Goal: Task Accomplishment & Management: Manage account settings

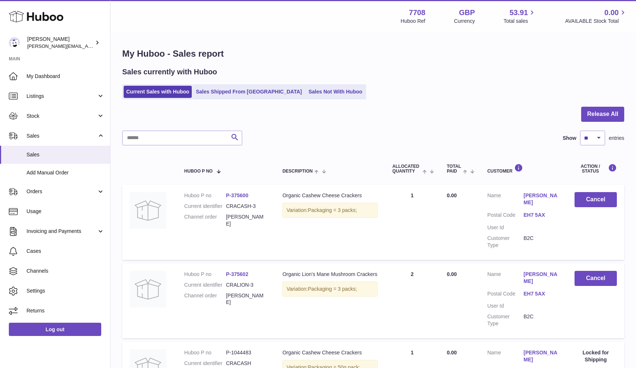
click at [140, 90] on link "Current Sales with Huboo" at bounding box center [158, 92] width 68 height 12
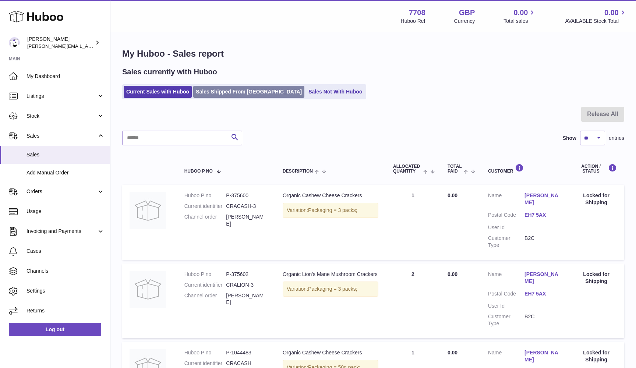
click at [203, 95] on link "Sales Shipped From [GEOGRAPHIC_DATA]" at bounding box center [248, 92] width 111 height 12
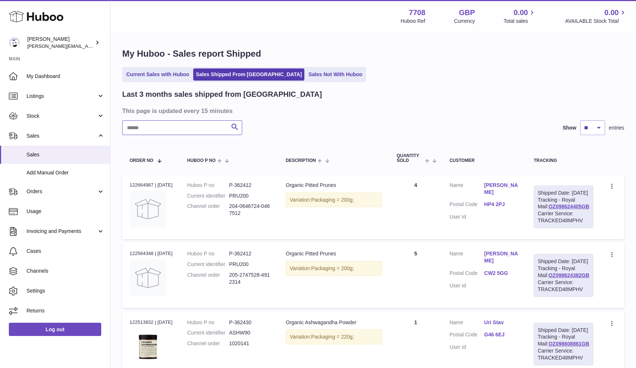
click at [137, 129] on input "text" at bounding box center [182, 127] width 120 height 15
paste input "*******"
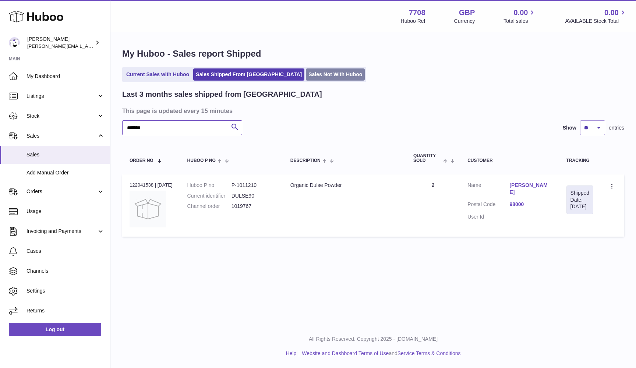
type input "*******"
click at [306, 71] on link "Sales Not With Huboo" at bounding box center [335, 75] width 59 height 12
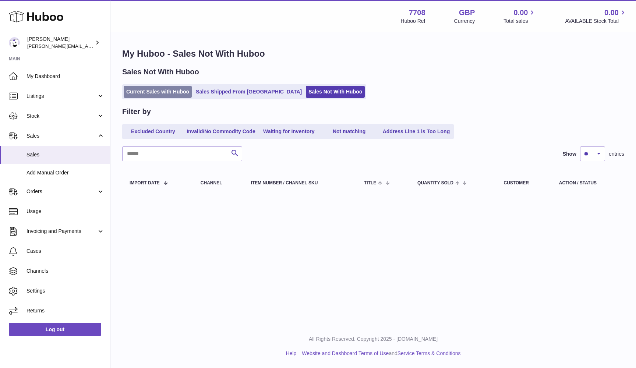
click at [142, 92] on link "Current Sales with Huboo" at bounding box center [158, 92] width 68 height 12
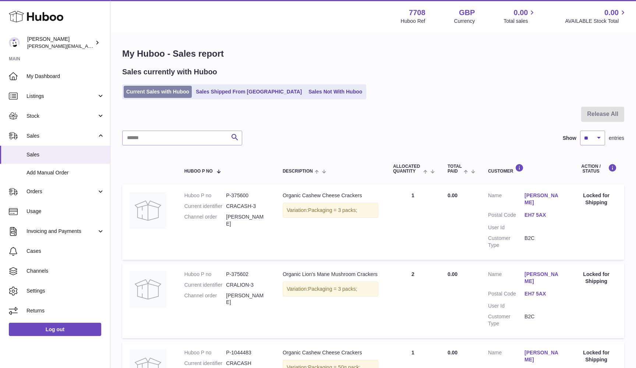
click at [137, 90] on link "Current Sales with Huboo" at bounding box center [158, 92] width 68 height 12
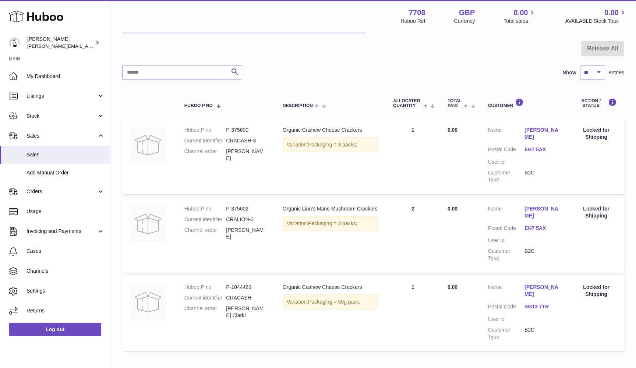
scroll to position [64, 0]
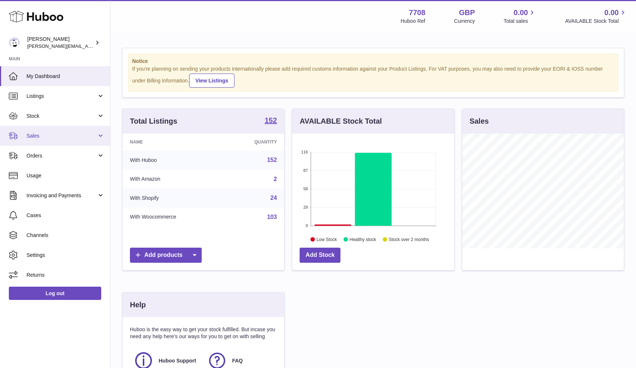
click at [36, 133] on span "Sales" at bounding box center [62, 136] width 70 height 7
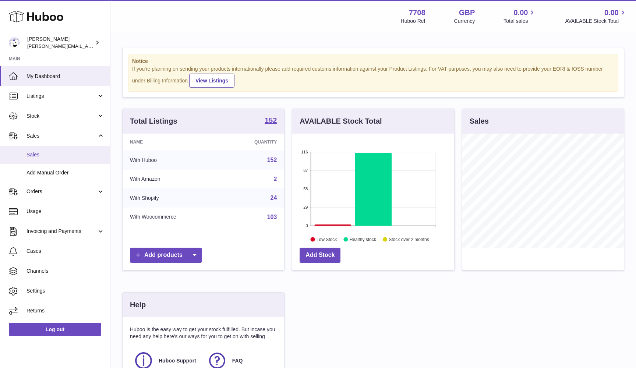
click at [36, 151] on span "Sales" at bounding box center [66, 154] width 78 height 7
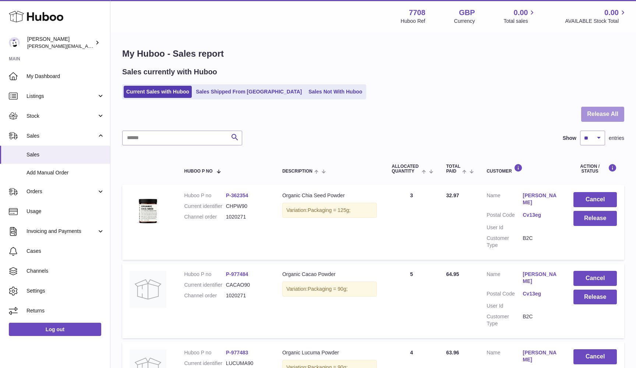
click at [621, 113] on button "Release All" at bounding box center [603, 114] width 43 height 15
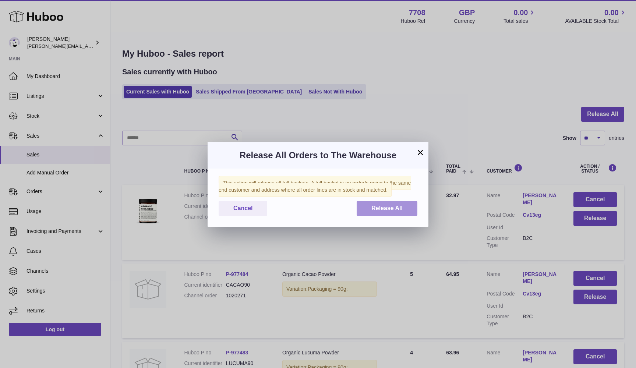
click at [408, 212] on button "Release All" at bounding box center [387, 208] width 61 height 15
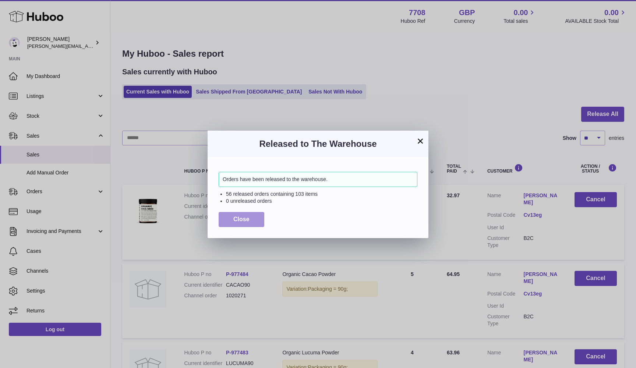
click at [233, 222] on button "Close" at bounding box center [242, 219] width 46 height 15
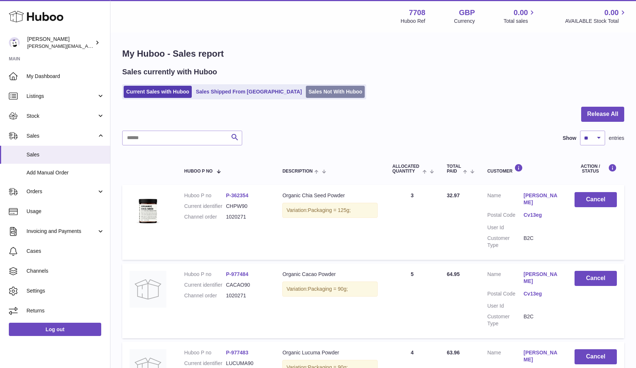
click at [306, 91] on link "Sales Not With Huboo" at bounding box center [335, 92] width 59 height 12
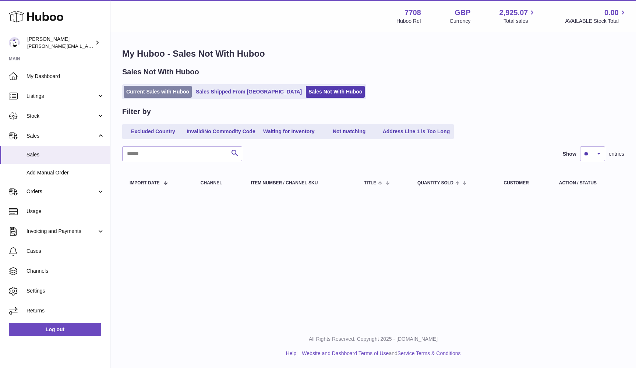
click at [190, 90] on link "Current Sales with Huboo" at bounding box center [158, 92] width 68 height 12
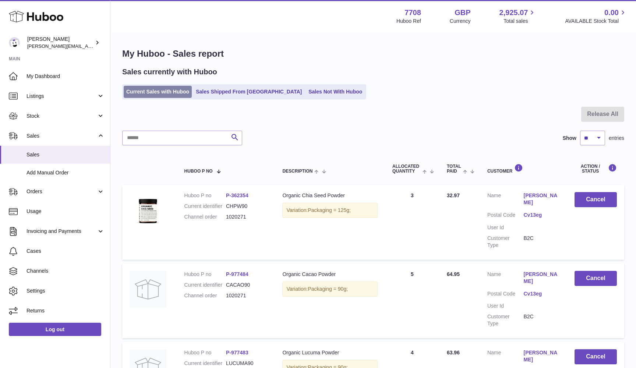
click at [152, 92] on link "Current Sales with Huboo" at bounding box center [158, 92] width 68 height 12
click at [60, 113] on span "Stock" at bounding box center [62, 116] width 70 height 7
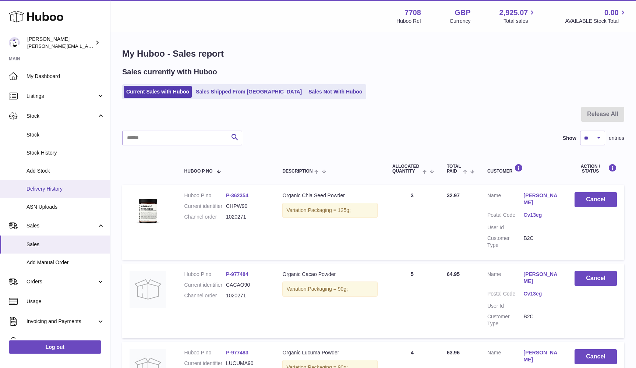
click at [57, 187] on span "Delivery History" at bounding box center [66, 189] width 78 height 7
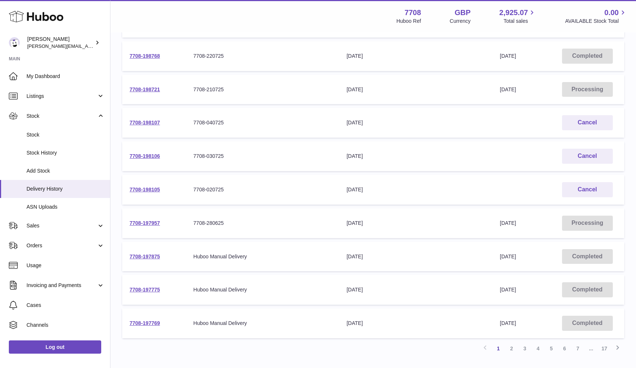
scroll to position [134, 0]
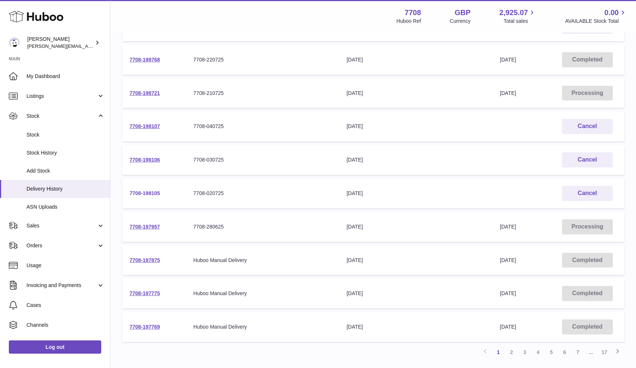
click at [139, 190] on link "7708-198105" at bounding box center [145, 193] width 31 height 6
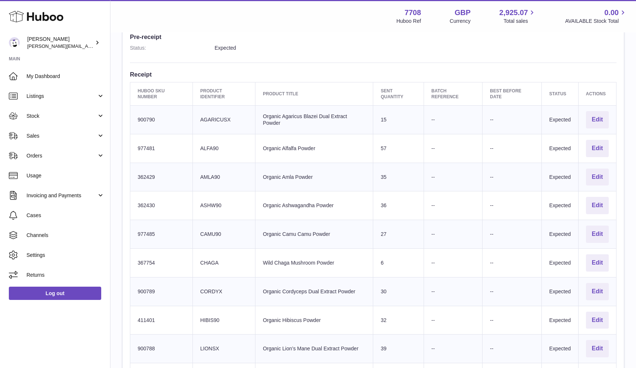
scroll to position [202, 0]
click at [208, 116] on td "Client Identifier AGARICUSX" at bounding box center [224, 121] width 63 height 29
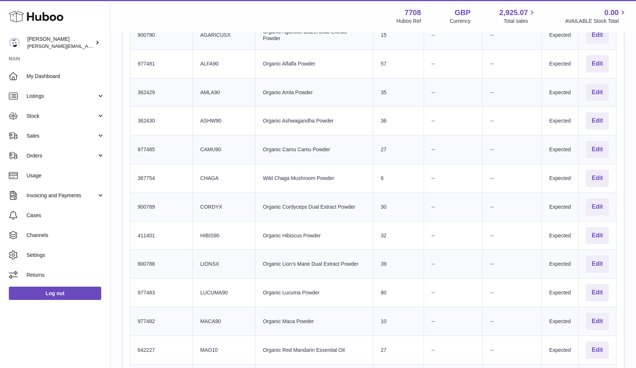
scroll to position [305, 0]
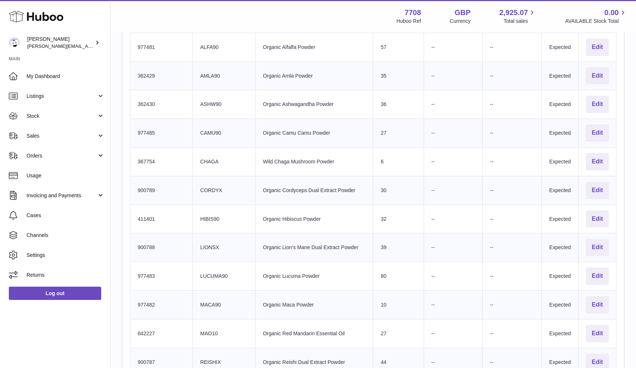
click at [209, 242] on td "Client Identifier LIONSX" at bounding box center [224, 248] width 63 height 29
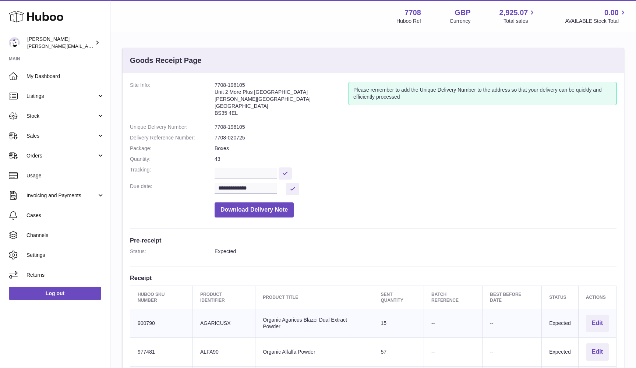
scroll to position [0, 0]
drag, startPoint x: 215, startPoint y: 85, endPoint x: 251, endPoint y: 85, distance: 36.1
click at [251, 85] on address "7708-198105 Unit 2 More Plus Central Park Hudson Ave Severn Beach BS35 4EL" at bounding box center [282, 101] width 134 height 38
copy address "7708-198105"
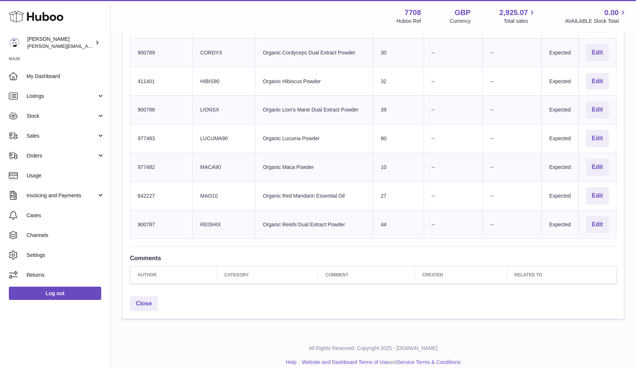
scroll to position [442, 0]
click at [291, 214] on td "Product title Organic Reishi Dual Extract Powder" at bounding box center [315, 225] width 118 height 29
click at [288, 189] on td "Product title Organic Red Mandarin Essential Oil" at bounding box center [315, 196] width 118 height 29
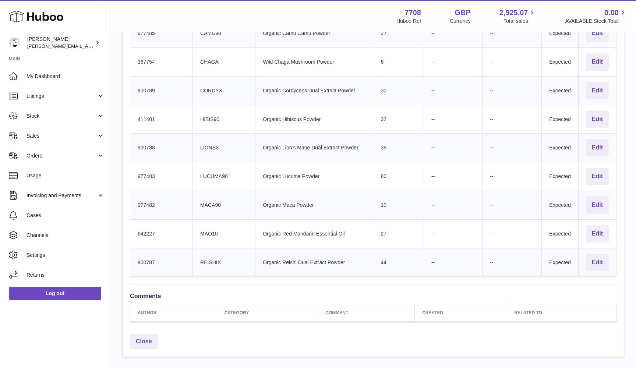
scroll to position [386, 0]
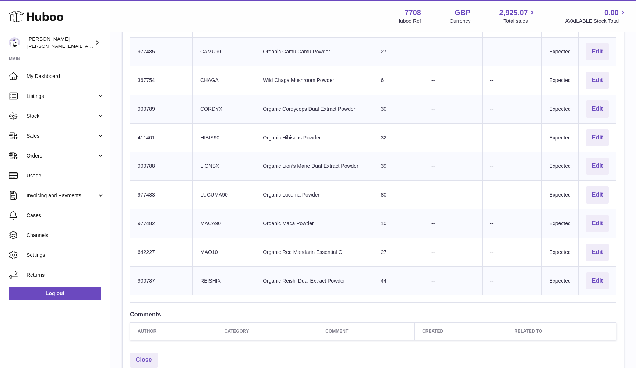
click at [285, 216] on td "Product title Organic Maca Powder" at bounding box center [315, 224] width 118 height 29
click at [288, 187] on td "Product title Organic Lucuma Powder" at bounding box center [315, 195] width 118 height 29
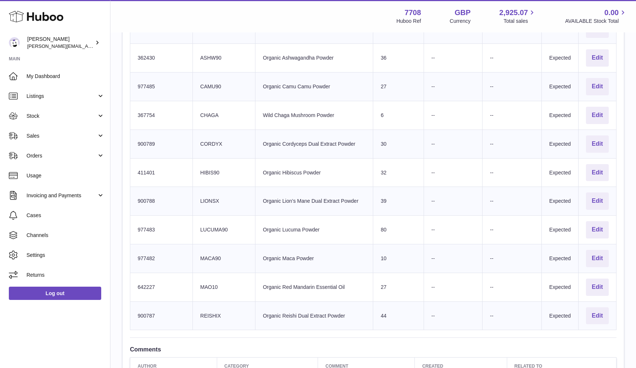
scroll to position [345, 0]
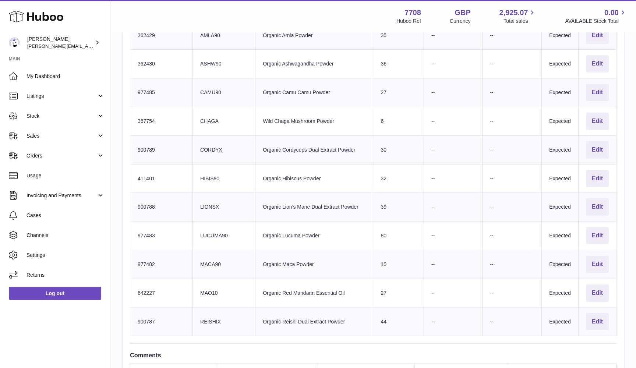
click at [287, 199] on td "Product title Organic Lion’s Mane Dual Extract Powder" at bounding box center [315, 207] width 118 height 29
click at [286, 174] on td "Product title Organic Hibiscus Powder" at bounding box center [315, 178] width 118 height 29
click at [288, 144] on td "Product title Organic Cordyceps Dual Extract Powder" at bounding box center [315, 150] width 118 height 29
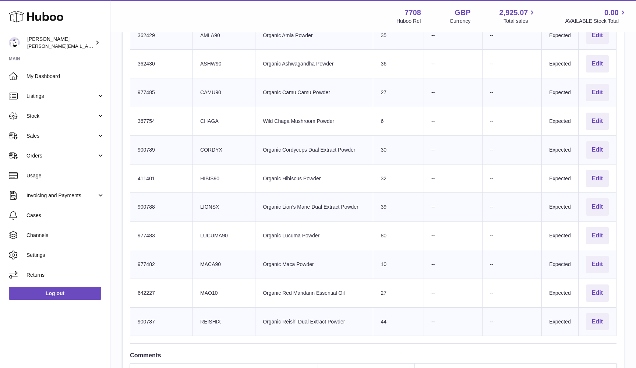
click at [288, 144] on td "Product title Organic Cordyceps Dual Extract Powder" at bounding box center [315, 150] width 118 height 29
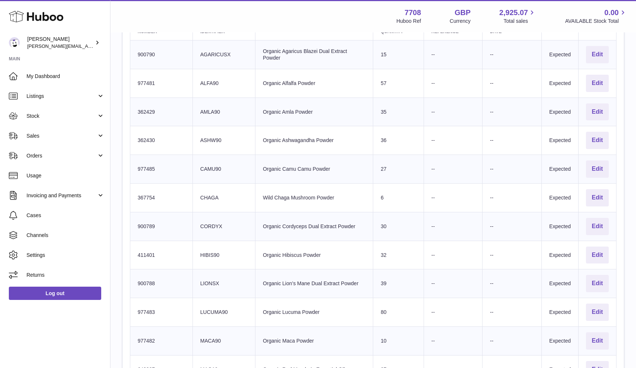
scroll to position [258, 0]
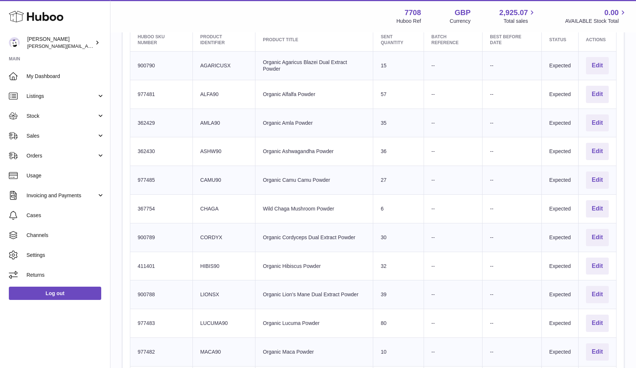
click at [280, 204] on td "Product title Wild Chaga Mushroom Powder" at bounding box center [315, 209] width 118 height 29
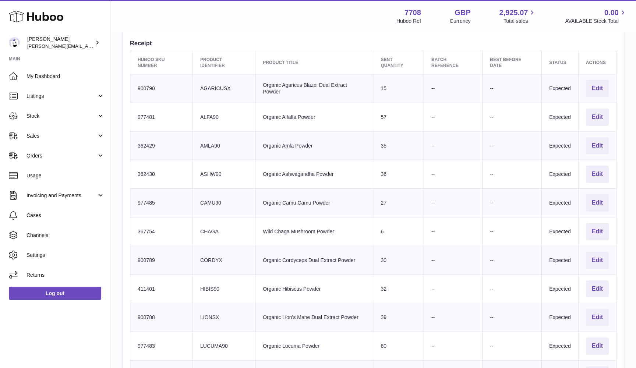
scroll to position [215, 0]
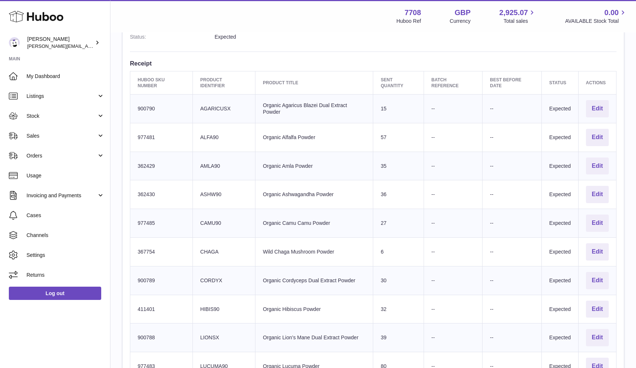
click at [284, 217] on td "Product title Organic Camu Camu Powder" at bounding box center [315, 223] width 118 height 29
click at [289, 190] on td "Product title Organic Ashwagandha Powder" at bounding box center [315, 194] width 118 height 29
click at [288, 160] on td "Product title Organic Amla Powder" at bounding box center [315, 166] width 118 height 29
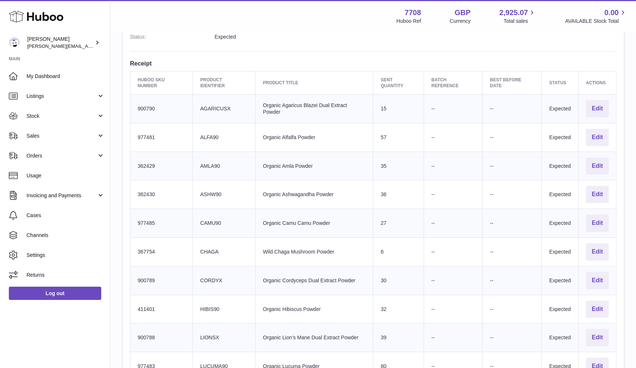
click at [288, 160] on td "Product title Organic Amla Powder" at bounding box center [315, 166] width 118 height 29
click at [287, 133] on td "Product title Organic Alfalfa Powder" at bounding box center [315, 137] width 118 height 29
click at [286, 102] on td "Product title Organic Agaricus Blazei Dual Extract Powder" at bounding box center [315, 109] width 118 height 29
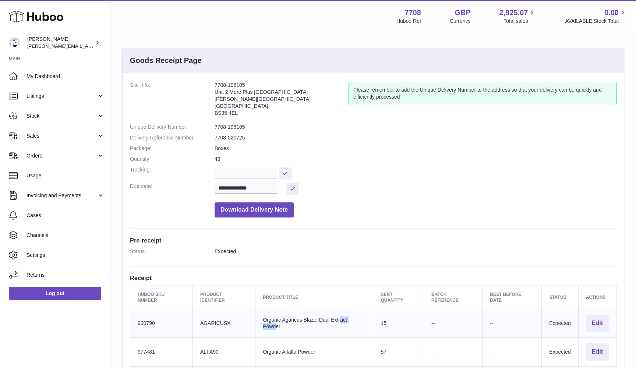
scroll to position [0, 0]
click at [272, 170] on input "text" at bounding box center [246, 173] width 63 height 11
paste input "**********"
click at [242, 170] on input "**********" at bounding box center [246, 173] width 63 height 11
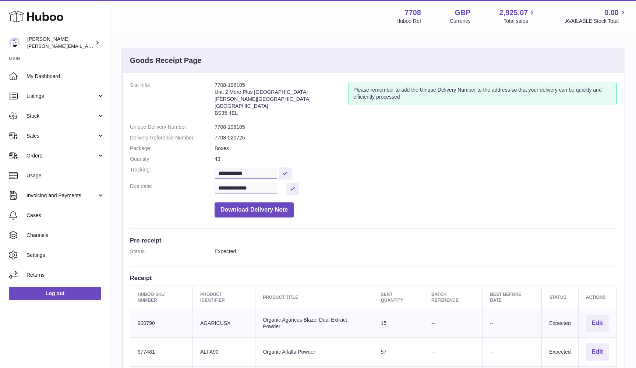
click at [242, 170] on input "**********" at bounding box center [246, 173] width 63 height 11
paste input "****"
type input "**********"
click at [292, 172] on button at bounding box center [285, 174] width 13 height 12
click at [296, 184] on button at bounding box center [292, 189] width 13 height 12
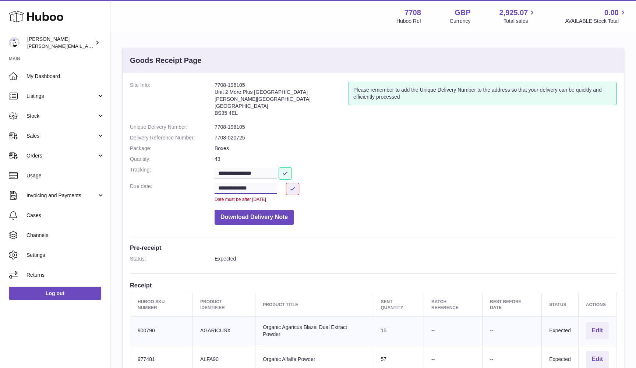
click at [265, 183] on input "**********" at bounding box center [246, 188] width 63 height 11
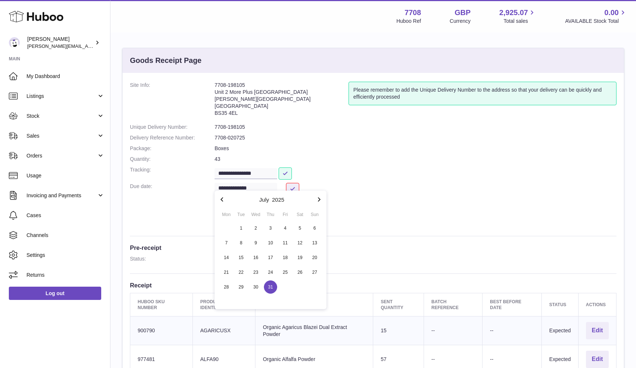
click at [317, 197] on icon "button" at bounding box center [319, 199] width 9 height 9
click at [240, 259] on span "12" at bounding box center [241, 257] width 13 height 13
type input "**********"
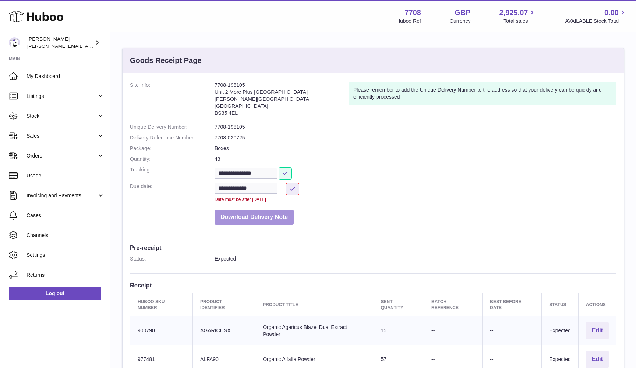
click at [253, 215] on button "Download Delivery Note" at bounding box center [254, 217] width 79 height 15
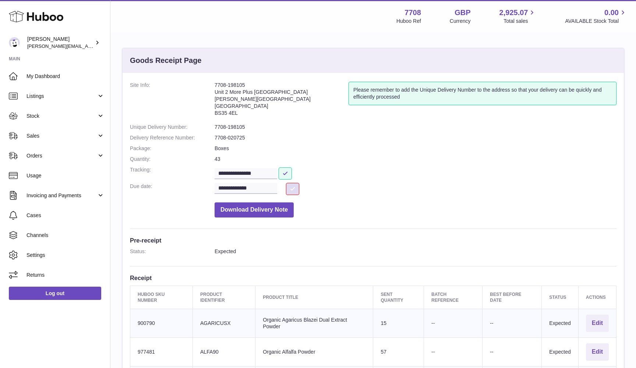
click at [294, 188] on button at bounding box center [292, 189] width 13 height 12
click at [50, 98] on span "Listings" at bounding box center [62, 96] width 70 height 7
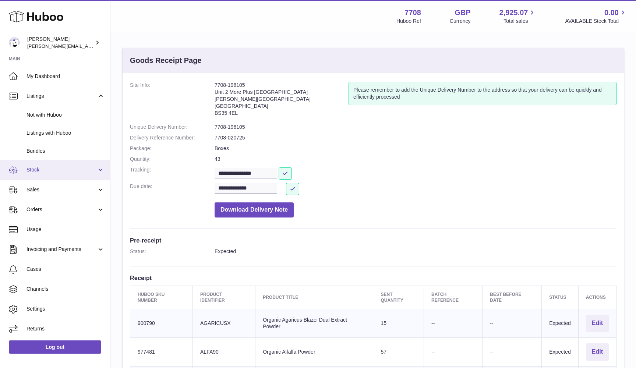
click at [43, 175] on link "Stock" at bounding box center [55, 170] width 110 height 20
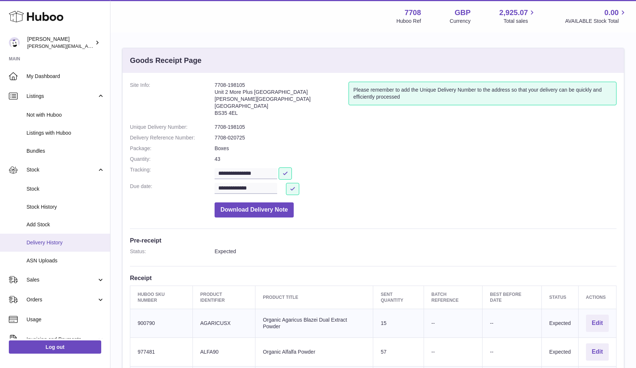
click at [43, 239] on span "Delivery History" at bounding box center [66, 242] width 78 height 7
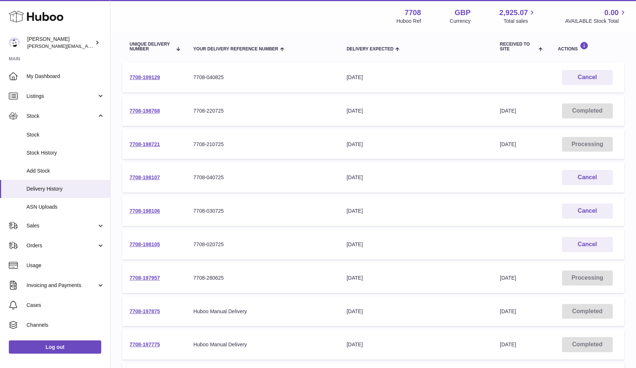
scroll to position [108, 0]
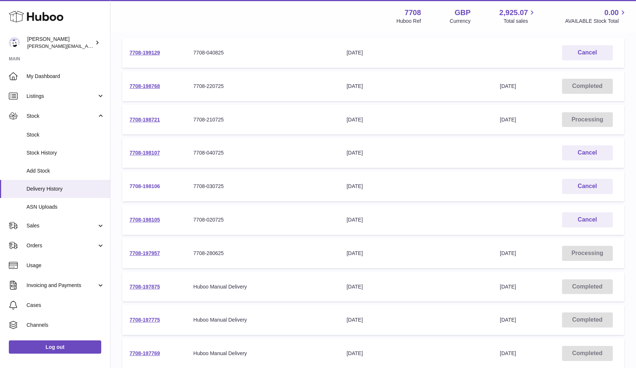
click at [143, 183] on link "7708-198106" at bounding box center [145, 186] width 31 height 6
click at [154, 151] on link "7708-198107" at bounding box center [145, 153] width 31 height 6
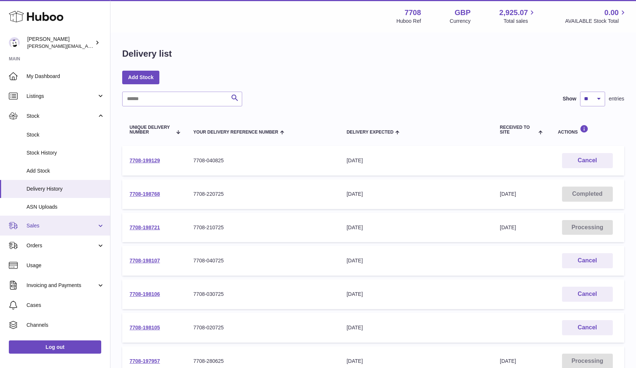
scroll to position [0, 0]
click at [45, 222] on span "Sales" at bounding box center [62, 225] width 70 height 7
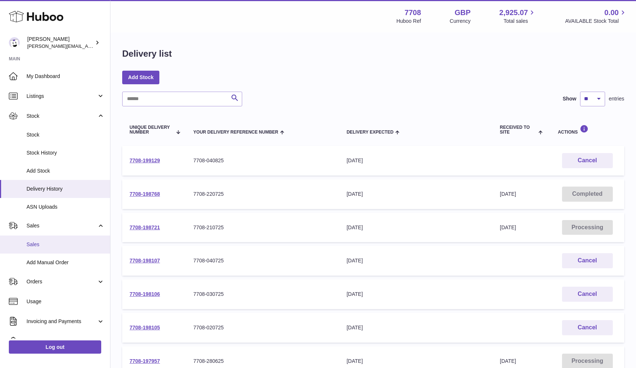
click at [42, 242] on span "Sales" at bounding box center [66, 244] width 78 height 7
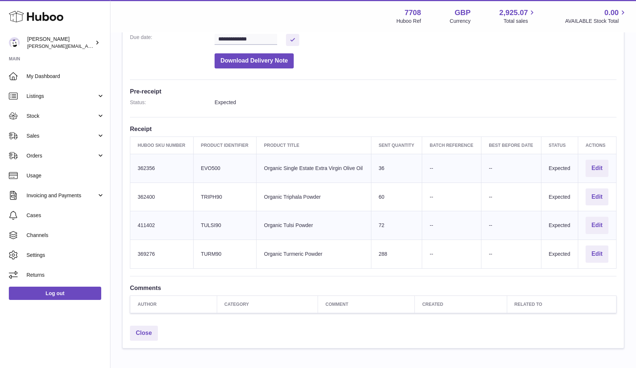
scroll to position [149, 0]
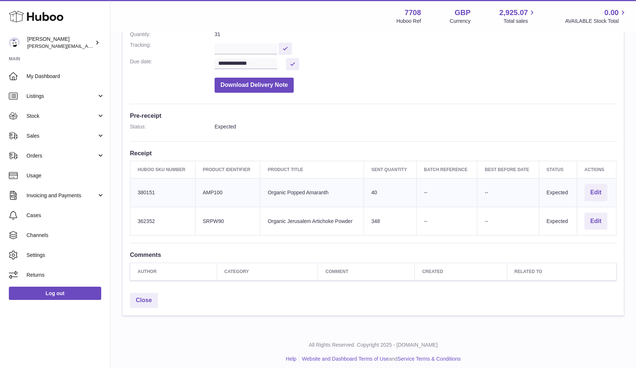
scroll to position [124, 0]
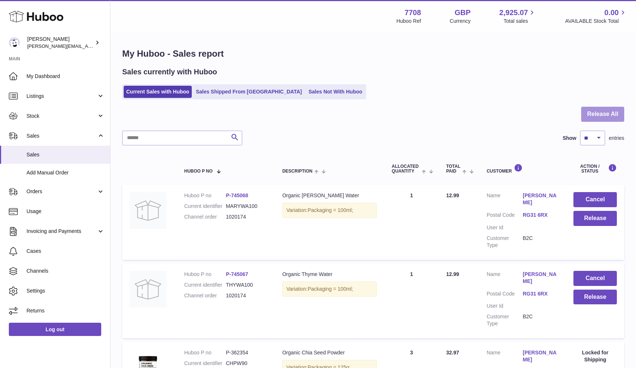
click at [620, 119] on button "Release All" at bounding box center [603, 114] width 43 height 15
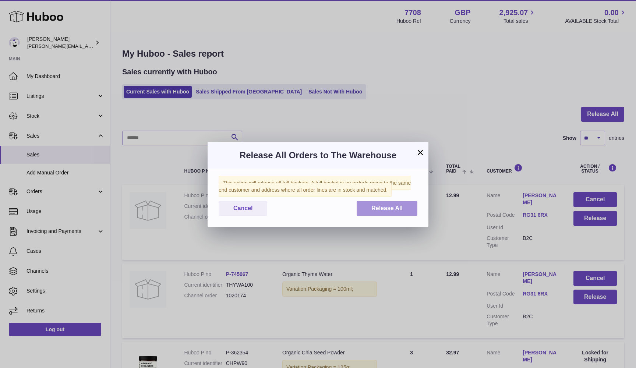
click at [408, 214] on button "Release All" at bounding box center [387, 208] width 61 height 15
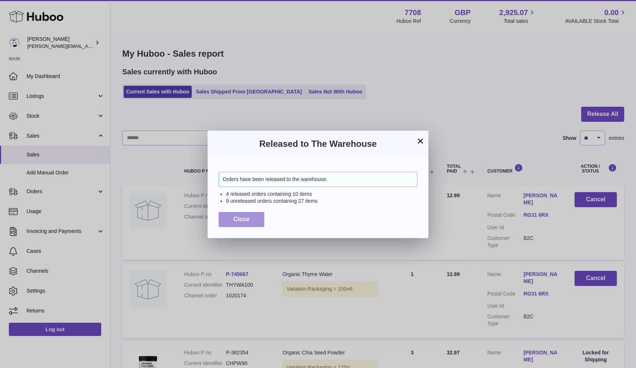
click at [254, 220] on button "Close" at bounding box center [242, 219] width 46 height 15
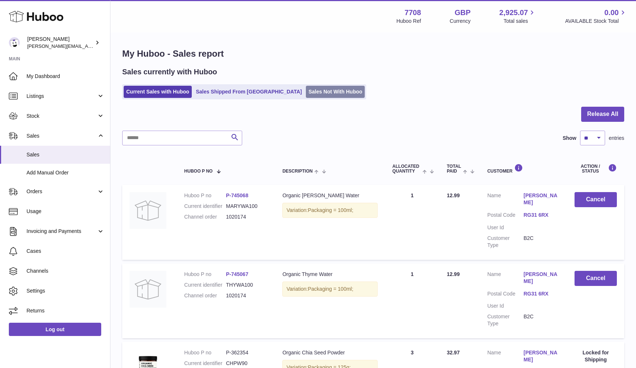
click at [306, 95] on link "Sales Not With Huboo" at bounding box center [335, 92] width 59 height 12
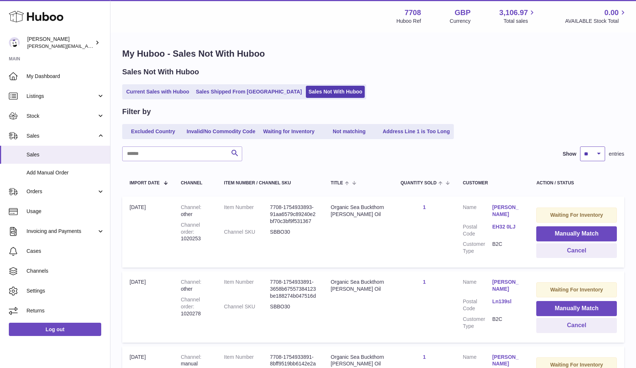
select select "***"
click at [184, 93] on link "Current Sales with Huboo" at bounding box center [158, 92] width 68 height 12
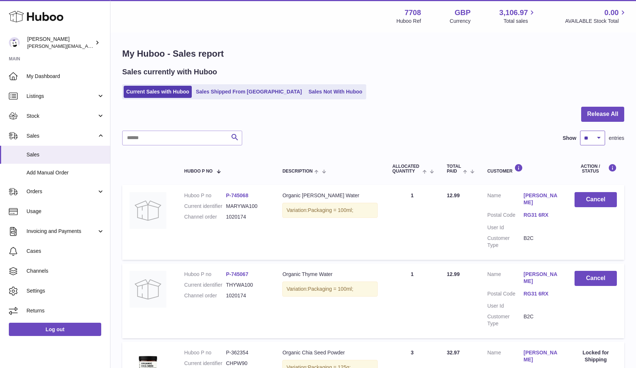
select select "***"
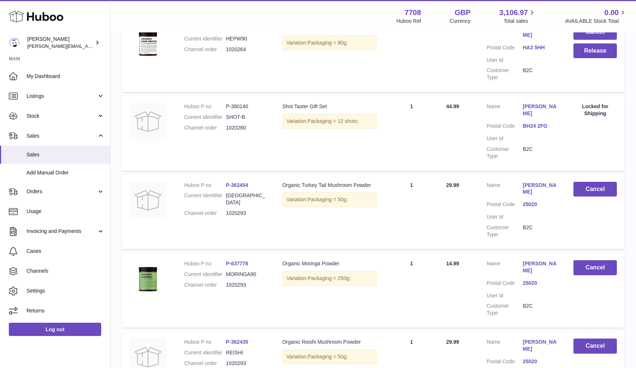
scroll to position [5268, 0]
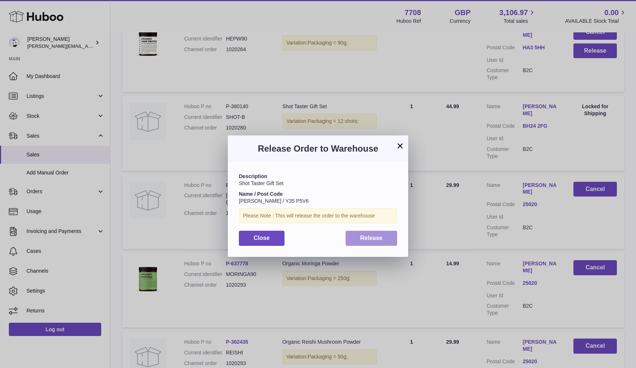
click at [389, 235] on button "Release" at bounding box center [372, 238] width 52 height 15
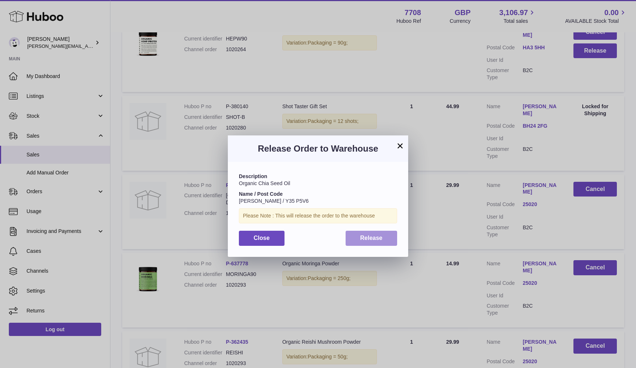
click at [385, 239] on button "Release" at bounding box center [372, 238] width 52 height 15
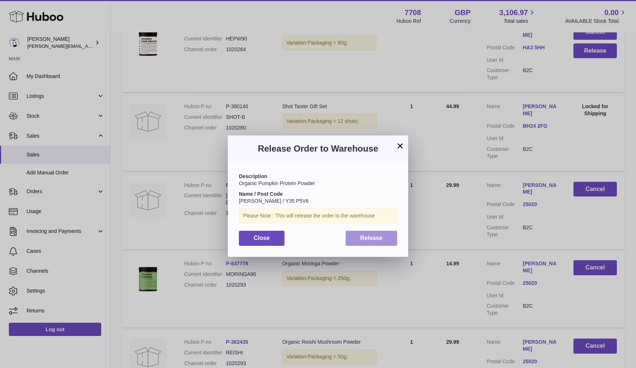
click at [394, 239] on button "Release" at bounding box center [372, 238] width 52 height 15
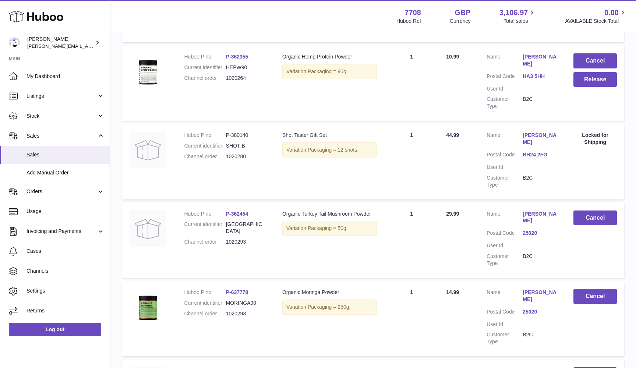
scroll to position [5286, 0]
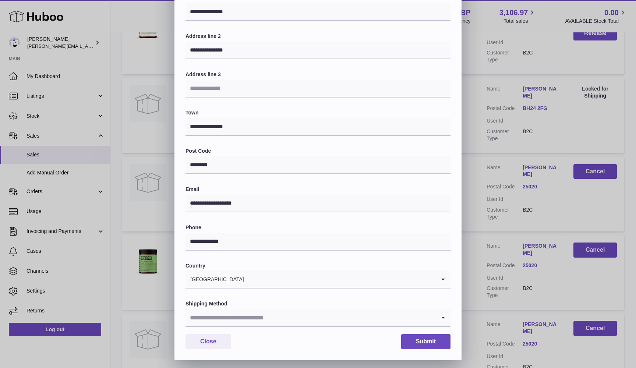
scroll to position [92, 0]
click at [207, 337] on button "Close" at bounding box center [209, 342] width 46 height 15
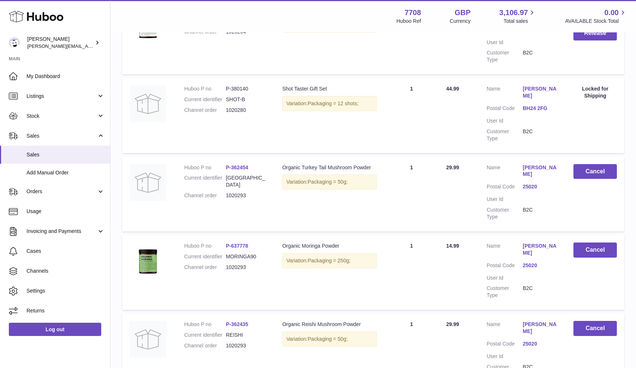
scroll to position [0, 0]
drag, startPoint x: 227, startPoint y: 257, endPoint x: 251, endPoint y: 257, distance: 23.6
copy dd "1020230"
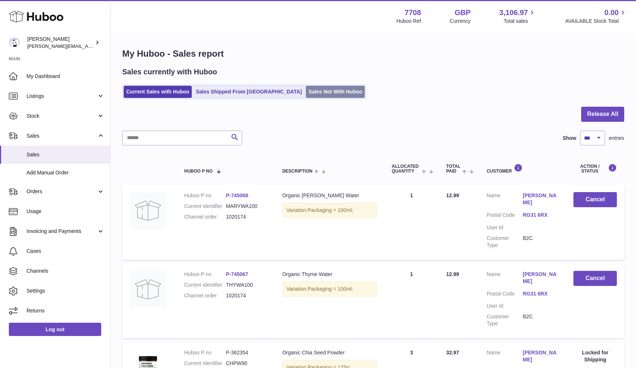
click at [306, 95] on link "Sales Not With Huboo" at bounding box center [335, 92] width 59 height 12
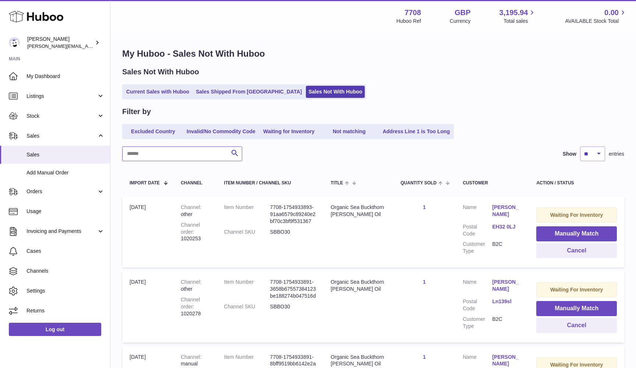
click at [158, 152] on input "text" at bounding box center [182, 154] width 120 height 15
paste input "*******"
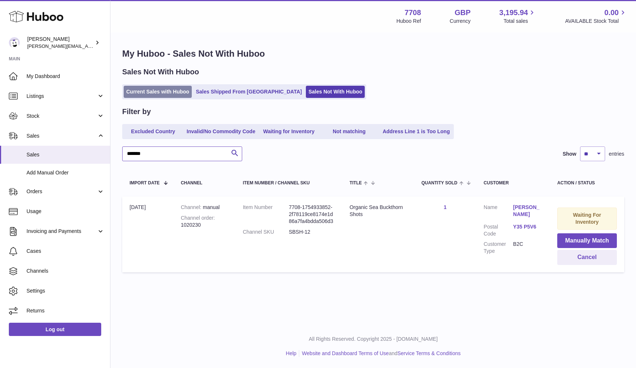
type input "*******"
click at [171, 91] on link "Current Sales with Huboo" at bounding box center [158, 92] width 68 height 12
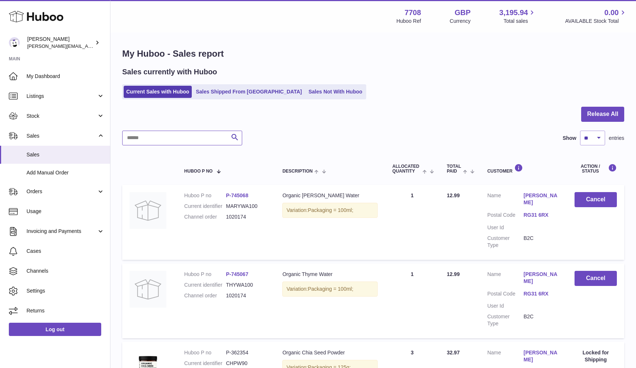
click at [147, 142] on input "text" at bounding box center [182, 138] width 120 height 15
paste input "*******"
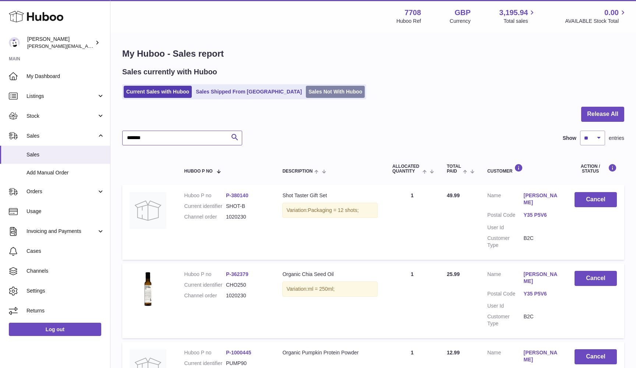
type input "*******"
click at [306, 94] on link "Sales Not With Huboo" at bounding box center [335, 92] width 59 height 12
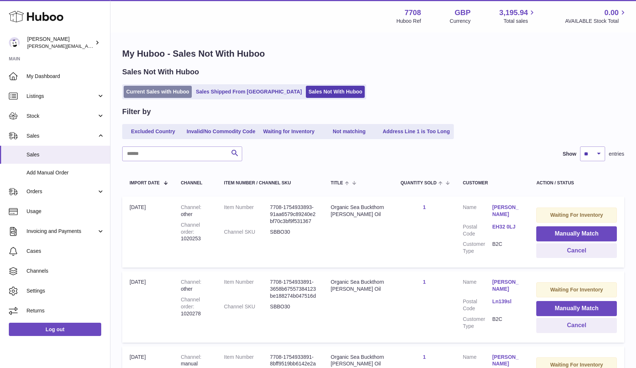
click at [161, 91] on link "Current Sales with Huboo" at bounding box center [158, 92] width 68 height 12
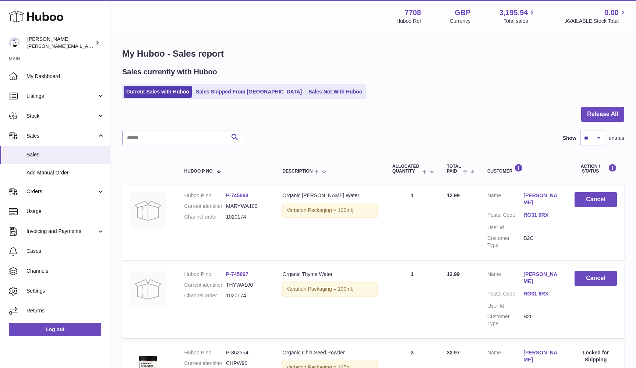
select select "***"
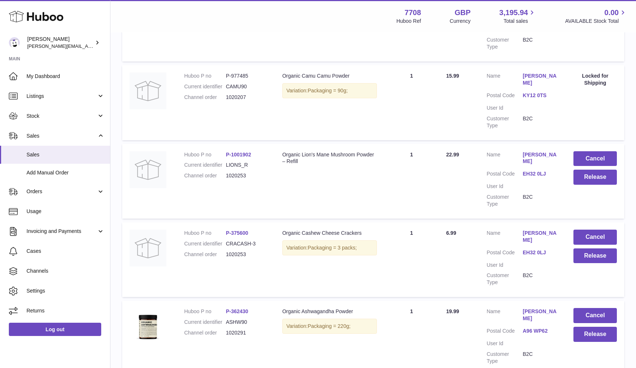
scroll to position [979, 0]
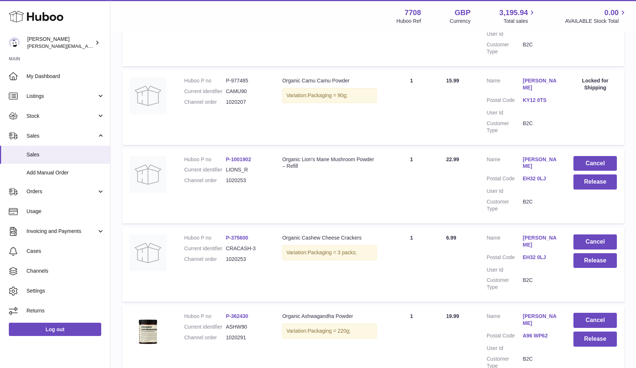
click at [535, 175] on link "EH32 0LJ" at bounding box center [541, 178] width 36 height 7
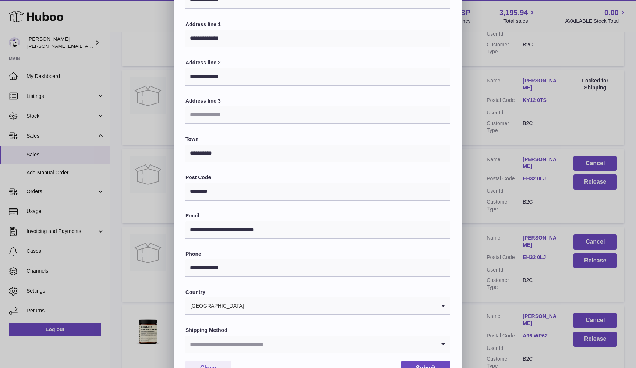
scroll to position [86, 0]
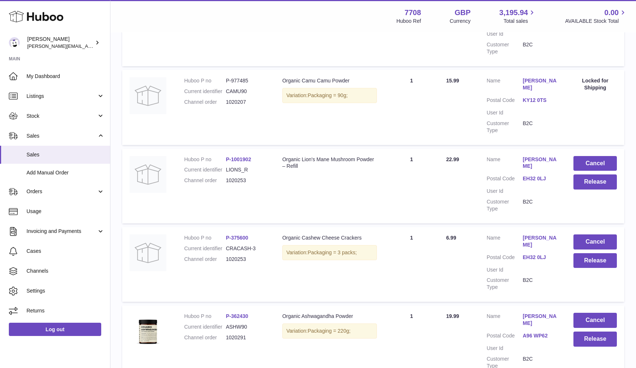
click at [509, 201] on div "**********" at bounding box center [318, 146] width 636 height 442
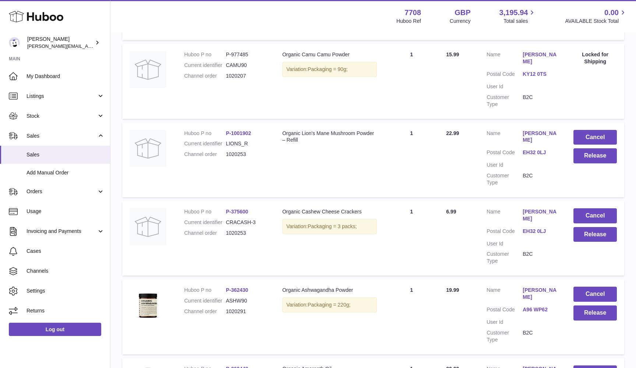
scroll to position [1016, 0]
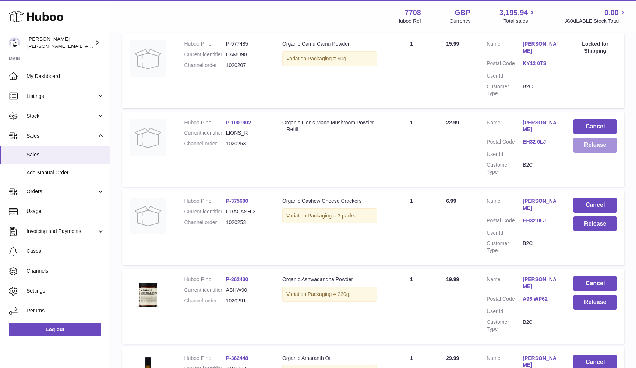
click at [583, 138] on button "Release" at bounding box center [595, 145] width 43 height 15
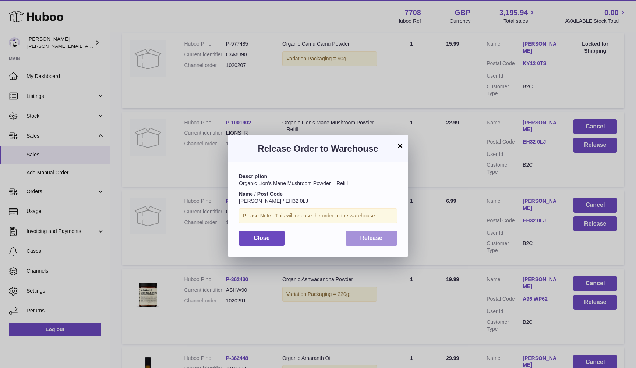
click at [370, 235] on span "Release" at bounding box center [372, 238] width 22 height 6
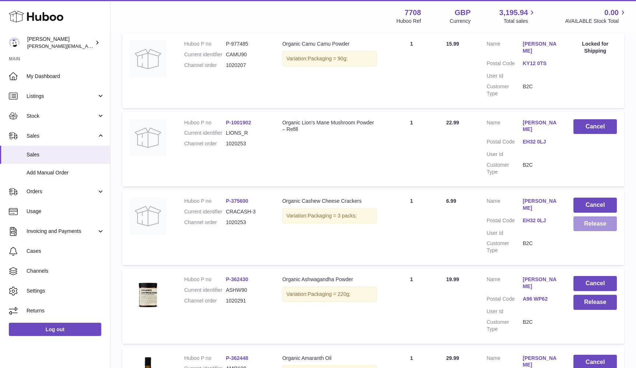
click at [585, 217] on button "Release" at bounding box center [595, 224] width 43 height 15
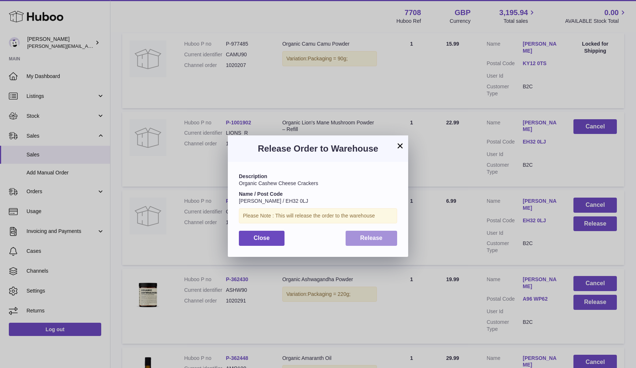
click at [382, 239] on span "Release" at bounding box center [372, 238] width 22 height 6
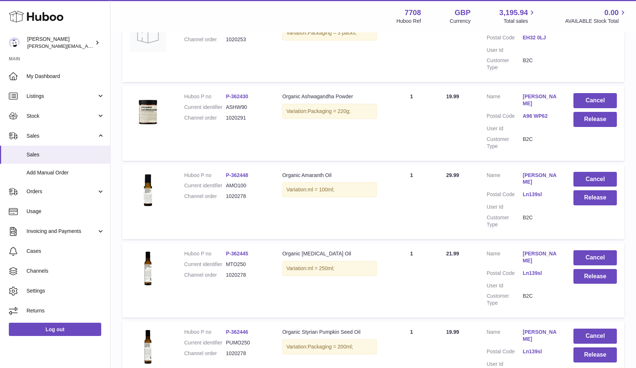
scroll to position [1207, 0]
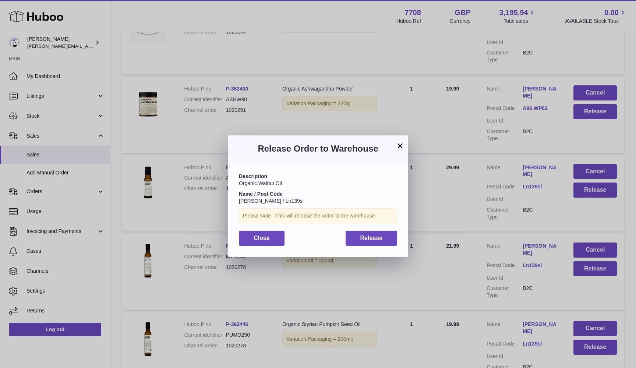
click at [474, 284] on div "× Release Order to Warehouse Description Organic Walnut Oil Name / Post Code [P…" at bounding box center [318, 195] width 636 height 368
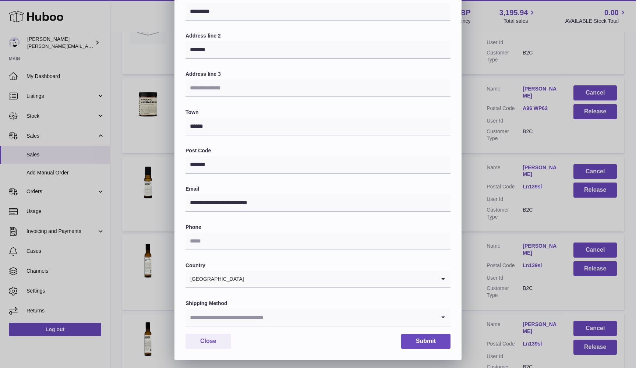
scroll to position [92, 0]
click at [481, 260] on div "**********" at bounding box center [318, 140] width 636 height 442
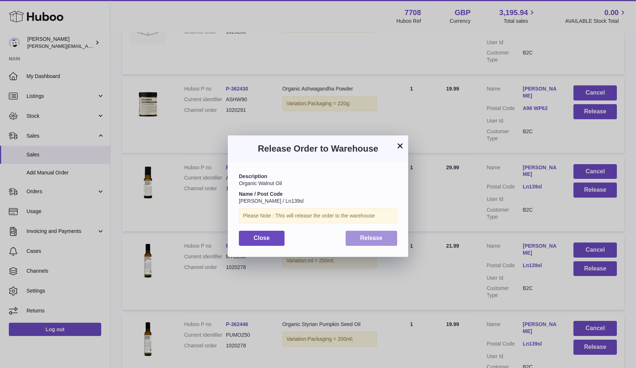
click at [377, 236] on span "Release" at bounding box center [372, 238] width 22 height 6
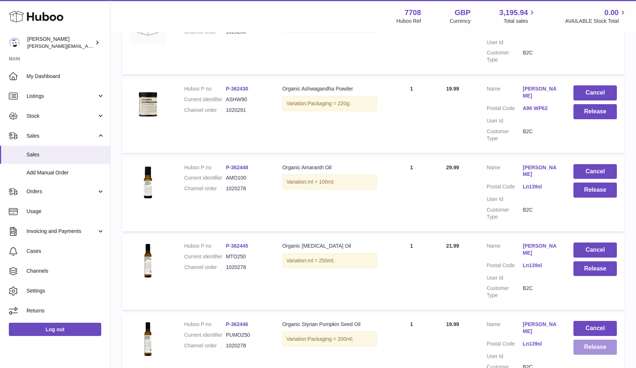
click at [574, 340] on button "Release" at bounding box center [595, 347] width 43 height 15
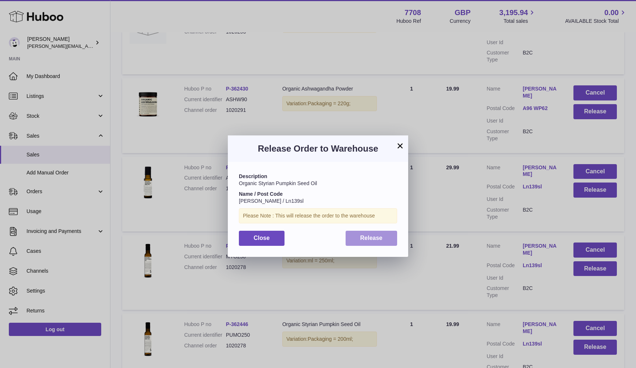
click at [391, 235] on button "Release" at bounding box center [372, 238] width 52 height 15
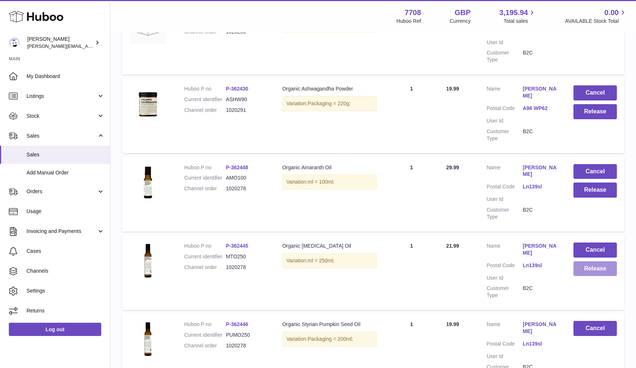
click at [586, 262] on button "Release" at bounding box center [595, 269] width 43 height 15
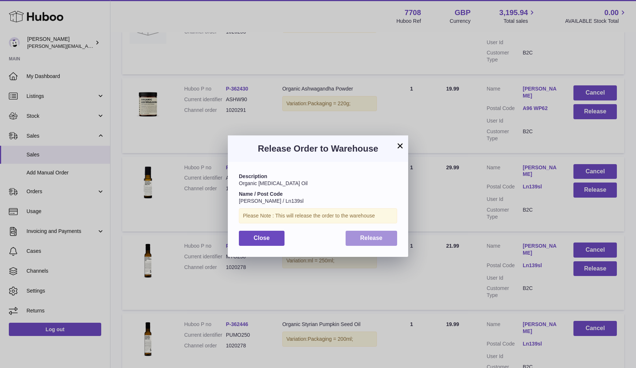
click at [352, 231] on button "Release" at bounding box center [372, 238] width 52 height 15
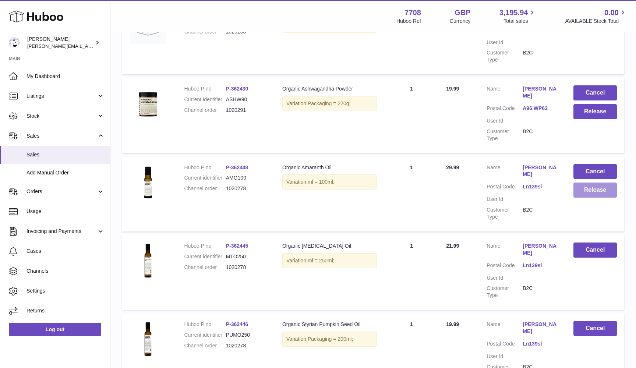
click at [608, 183] on button "Release" at bounding box center [595, 190] width 43 height 15
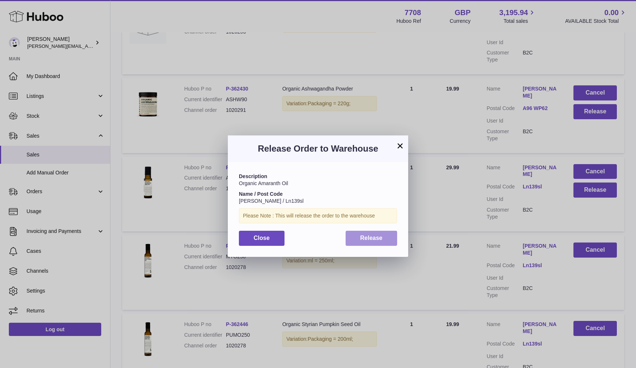
click at [367, 236] on span "Release" at bounding box center [372, 238] width 22 height 6
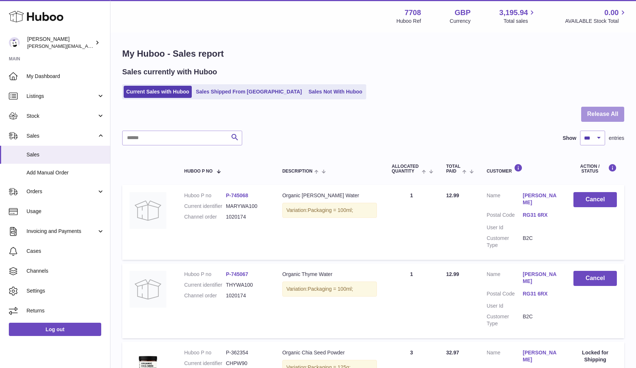
click at [600, 116] on button "Release All" at bounding box center [603, 114] width 43 height 15
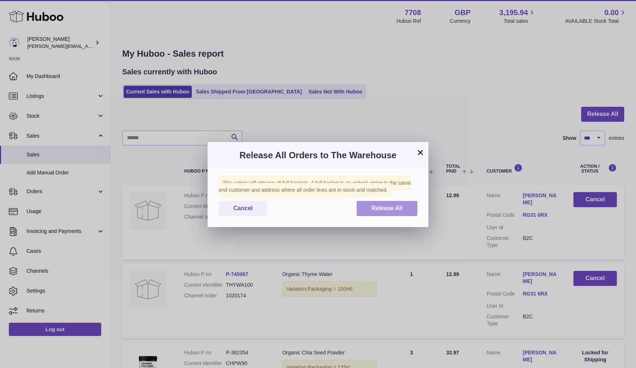
click at [403, 208] on button "Release All" at bounding box center [387, 208] width 61 height 15
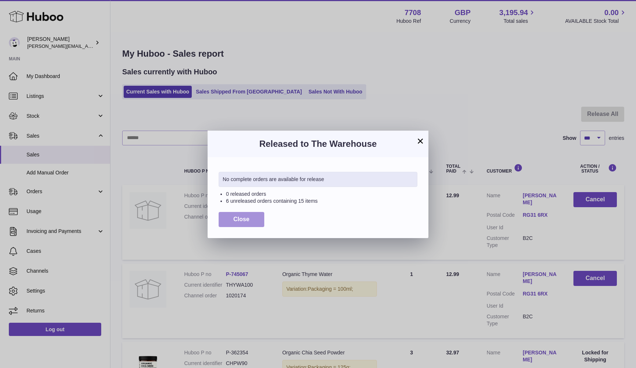
click at [252, 219] on button "Close" at bounding box center [242, 219] width 46 height 15
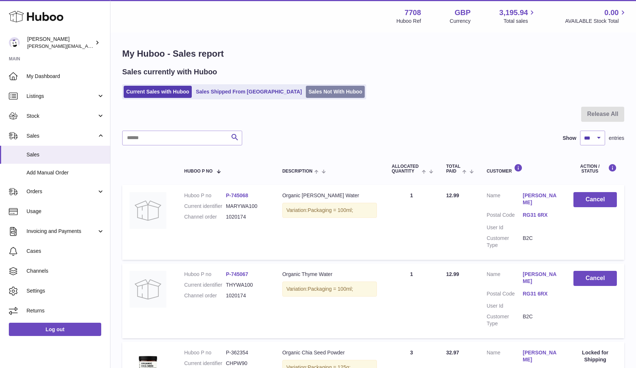
click at [306, 88] on link "Sales Not With Huboo" at bounding box center [335, 92] width 59 height 12
